Goal: Check status: Check status

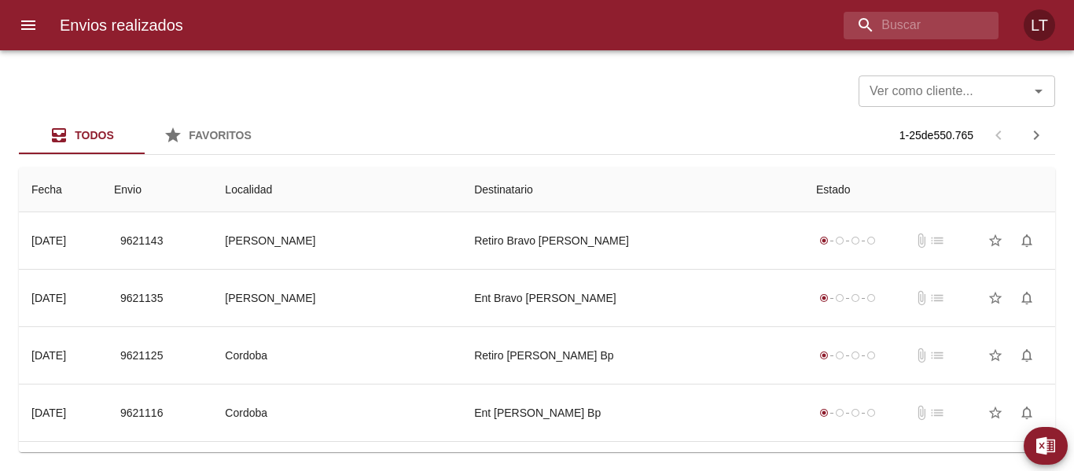
click at [8, 17] on div at bounding box center [8, 235] width 16 height 471
click at [20, 17] on icon "menu" at bounding box center [28, 25] width 19 height 19
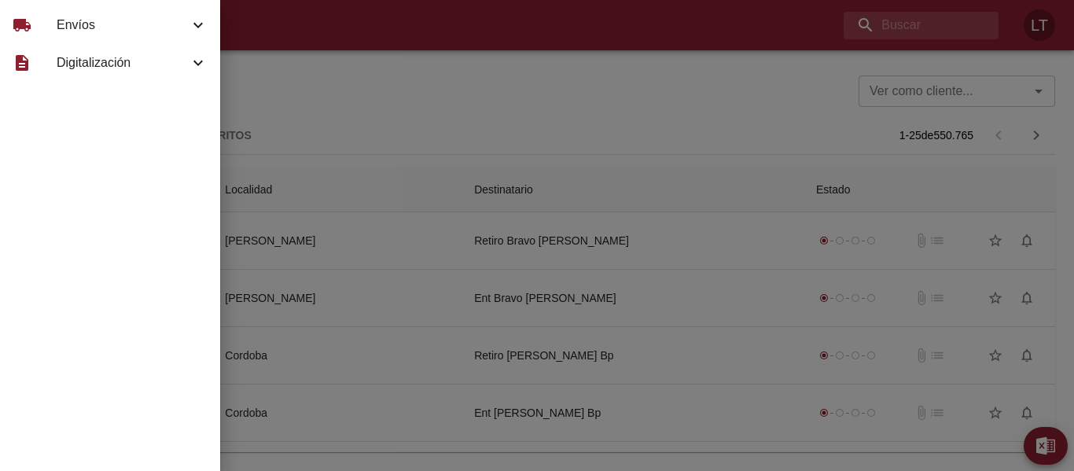
click at [50, 31] on div "local_shipping" at bounding box center [35, 25] width 44 height 19
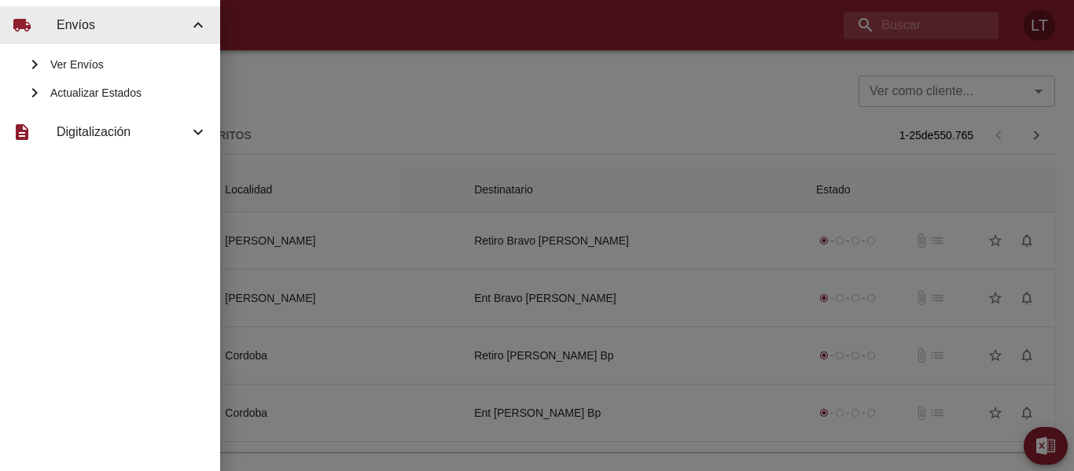
click at [73, 49] on div "Ver Envíos Actualizar Estados" at bounding box center [110, 78] width 220 height 69
click at [79, 59] on span "Ver Envíos" at bounding box center [128, 65] width 157 height 16
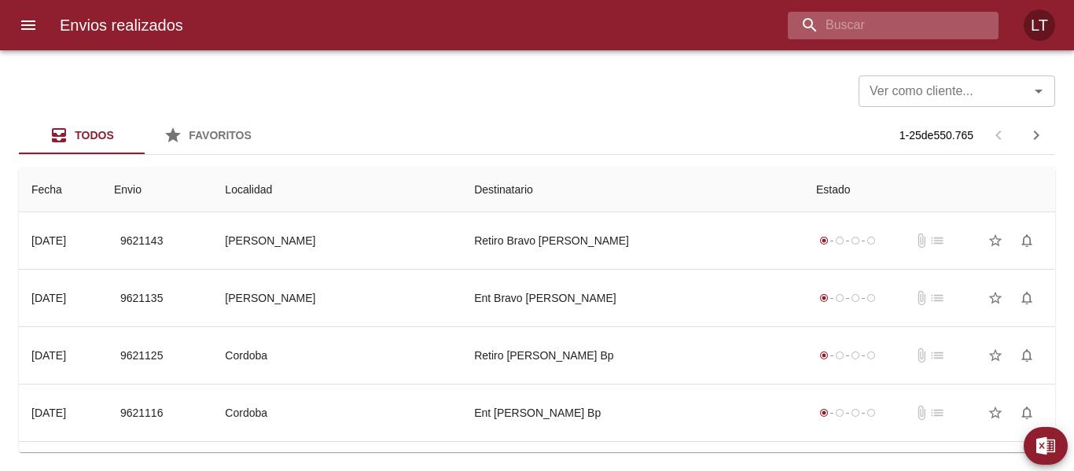
click at [945, 24] on input "buscar" at bounding box center [880, 26] width 184 height 28
paste input "[PERSON_NAME]"
type input "[PERSON_NAME]"
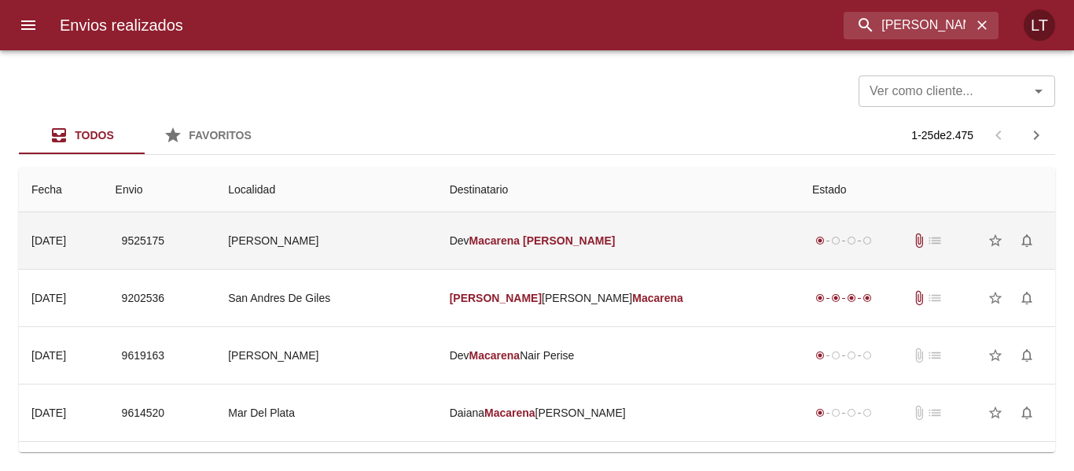
click at [691, 238] on td "[PERSON_NAME]" at bounding box center [618, 240] width 363 height 57
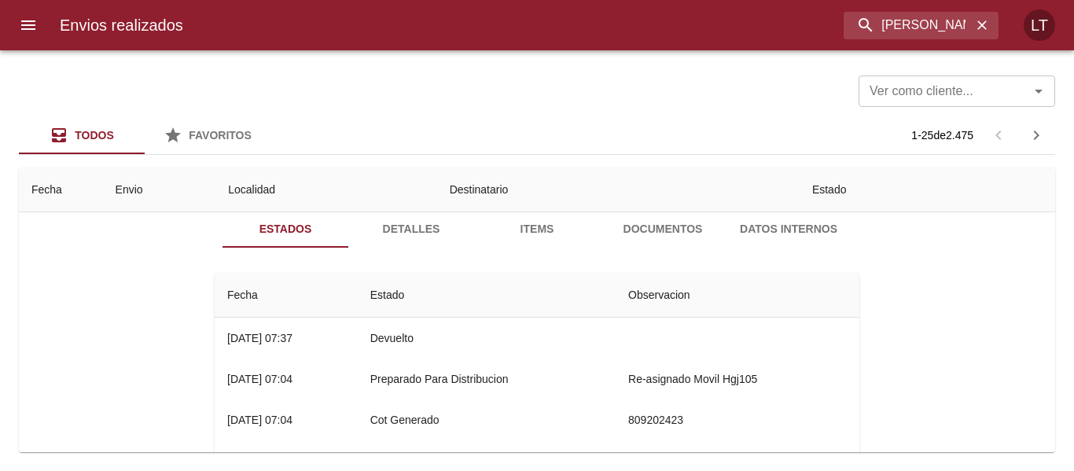
scroll to position [79, 0]
click at [431, 219] on span "Detalles" at bounding box center [411, 229] width 107 height 20
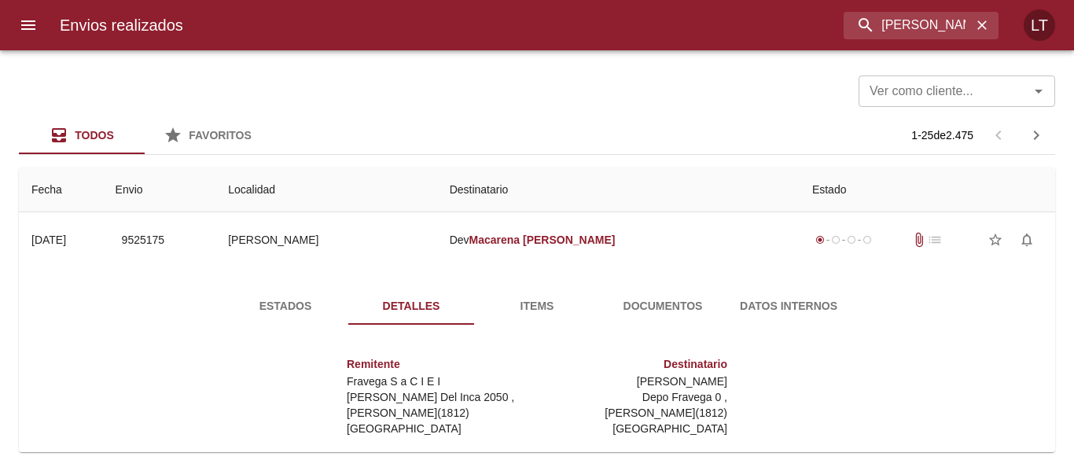
scroll to position [0, 0]
